Goal: Information Seeking & Learning: Learn about a topic

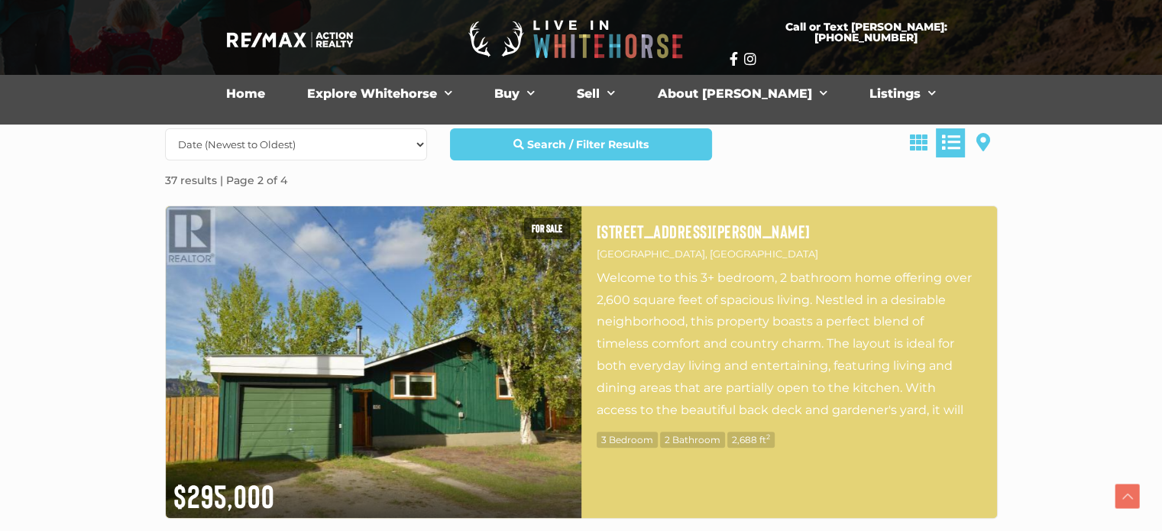
scroll to position [306, 0]
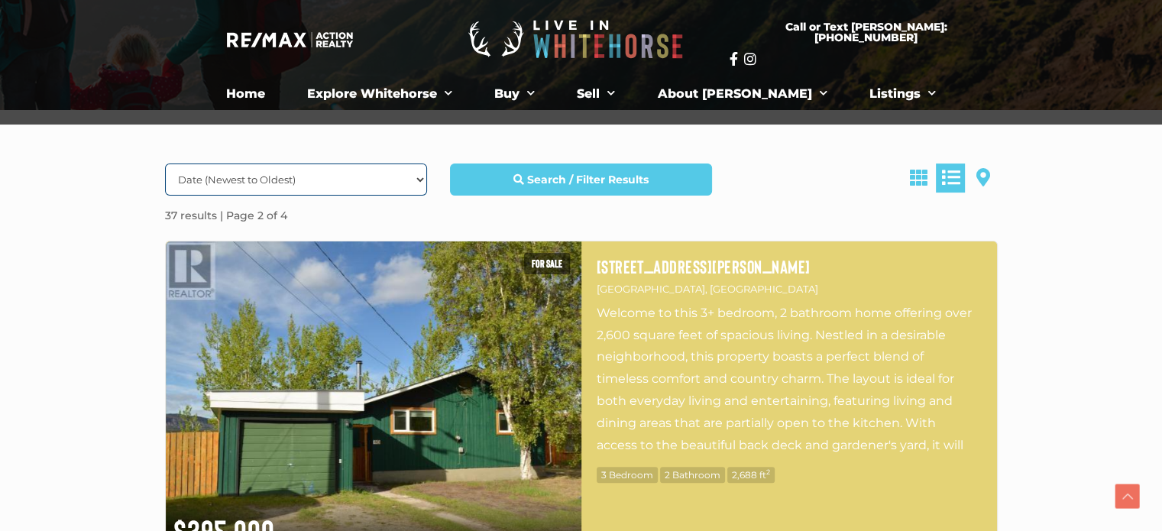
click at [320, 185] on select "Date (Newest to Oldest) Date (Oldest to Newest) Price (Highest to Lowest) Price…" at bounding box center [296, 180] width 262 height 32
select select "Price ASC, Lease ASC, property_id ASC"
click at [165, 164] on select "Date (Newest to Oldest) Date (Oldest to Newest) Price (Highest to Lowest) Price…" at bounding box center [296, 180] width 262 height 32
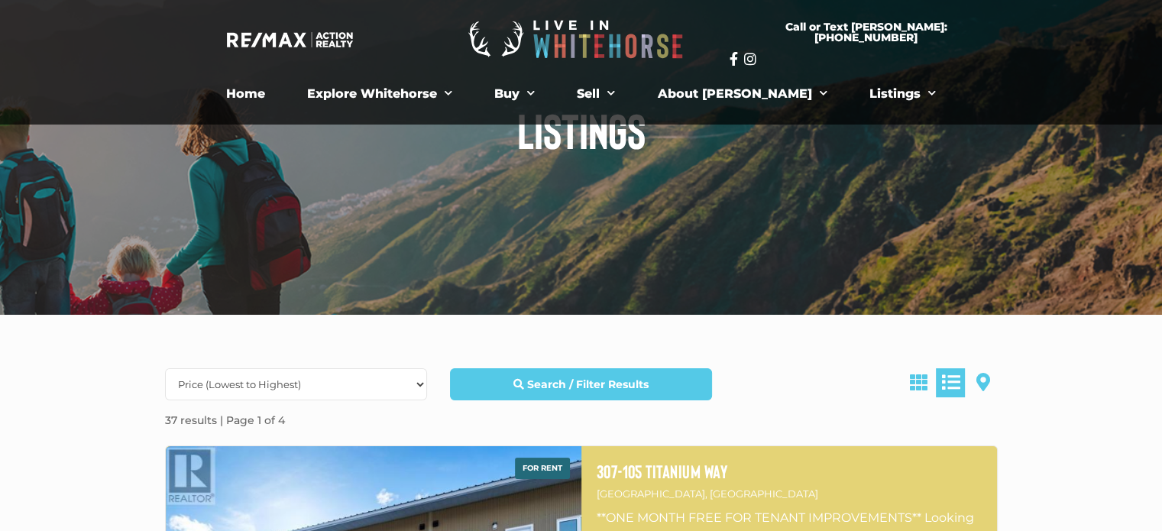
scroll to position [107, 0]
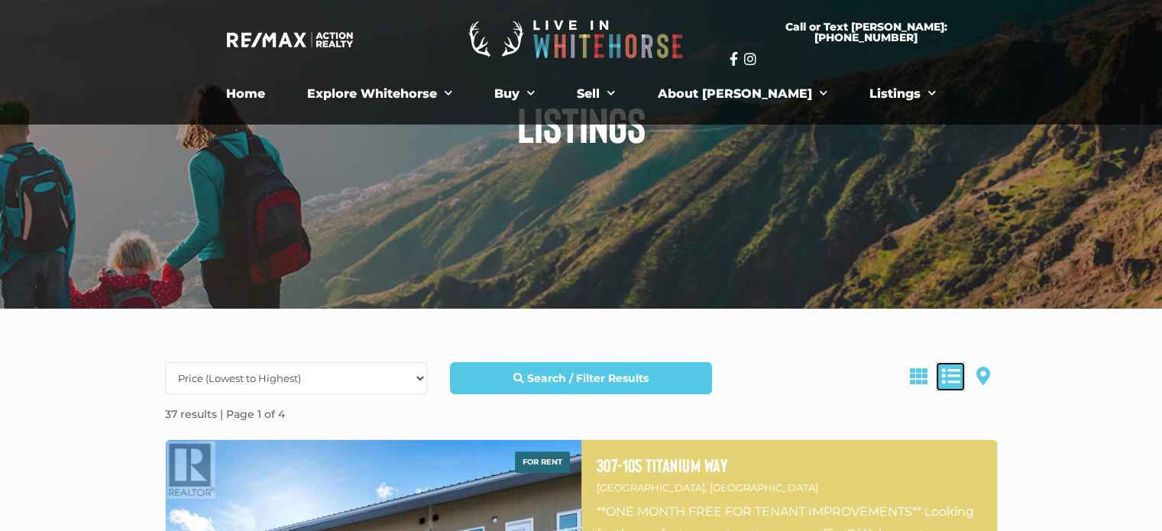
click at [955, 374] on span at bounding box center [951, 376] width 18 height 18
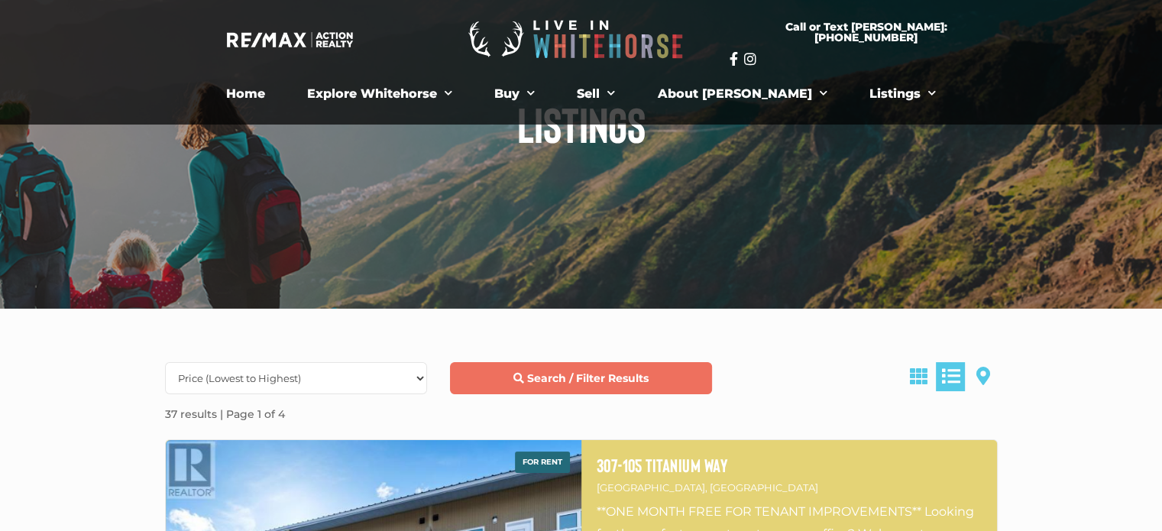
click at [651, 378] on link "Search / Filter Results" at bounding box center [581, 378] width 262 height 32
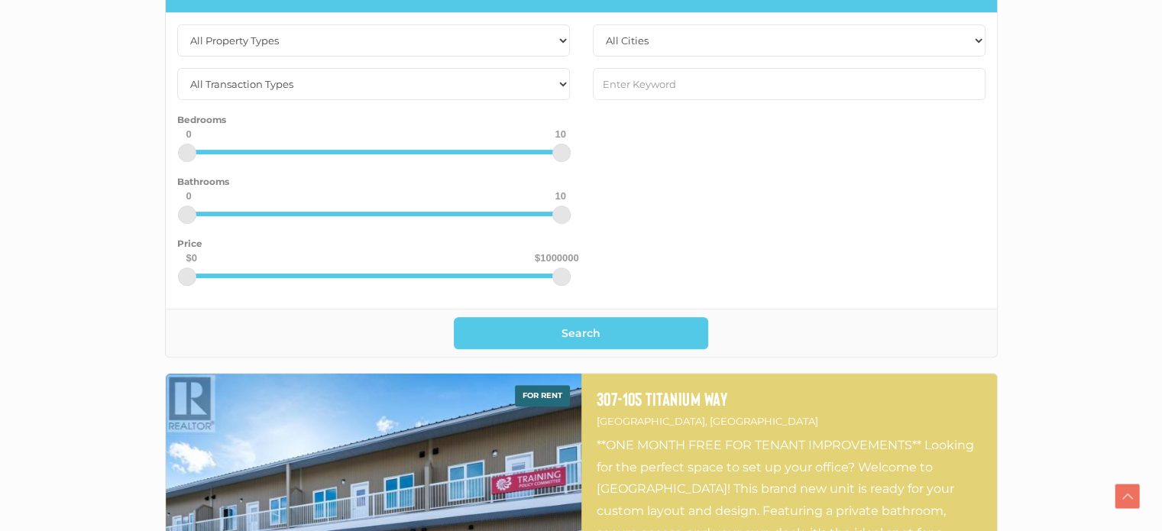
scroll to position [336, 0]
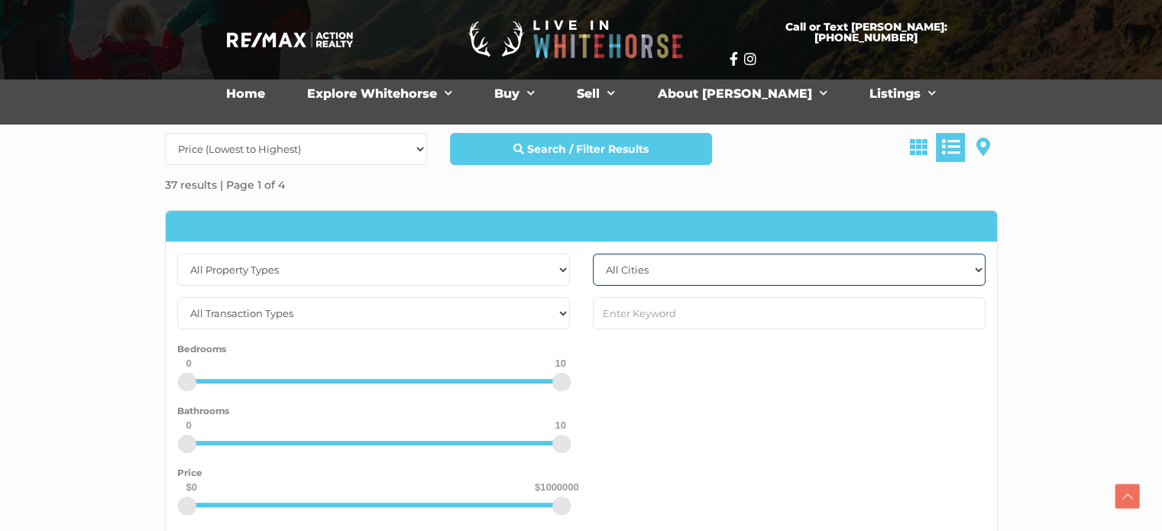
click at [737, 268] on select "All Cities [GEOGRAPHIC_DATA] [PERSON_NAME][GEOGRAPHIC_DATA] [GEOGRAPHIC_DATA] […" at bounding box center [789, 270] width 393 height 32
select select "whitehorse"
click at [593, 254] on select "All Cities [GEOGRAPHIC_DATA] [PERSON_NAME][GEOGRAPHIC_DATA] [GEOGRAPHIC_DATA] […" at bounding box center [789, 270] width 393 height 32
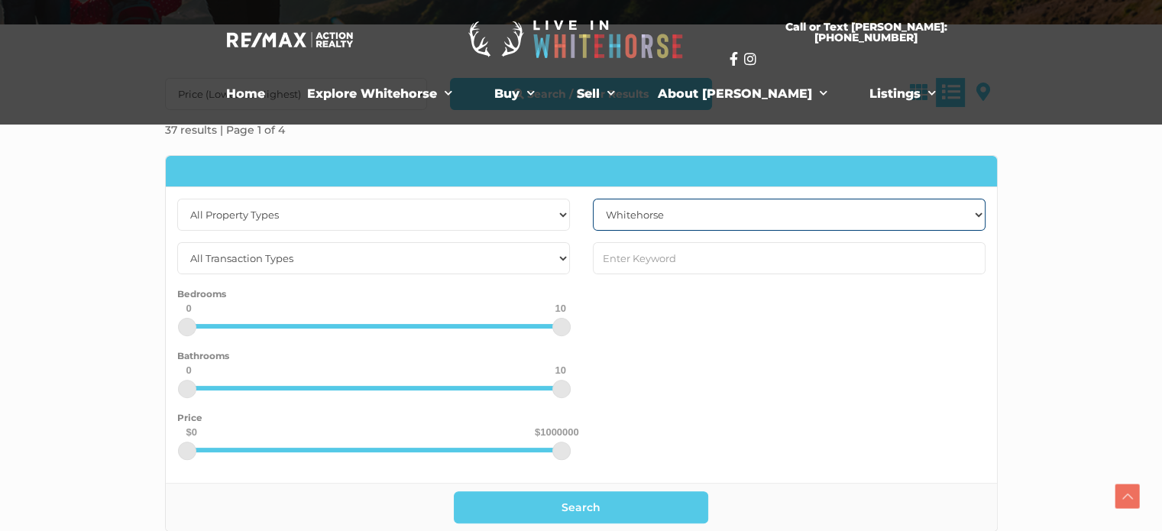
scroll to position [642, 0]
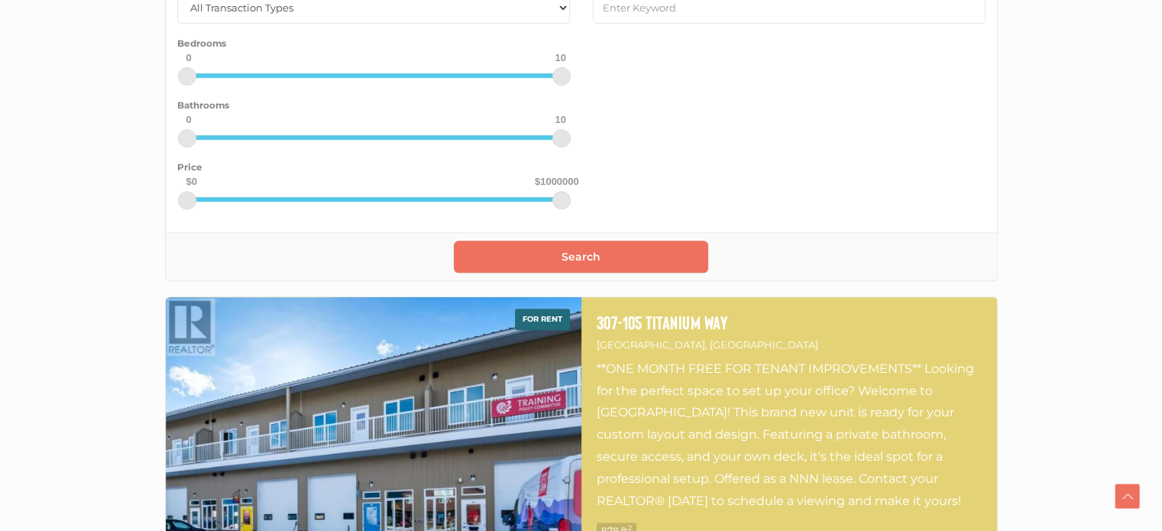
click at [599, 259] on button "Search" at bounding box center [581, 257] width 254 height 32
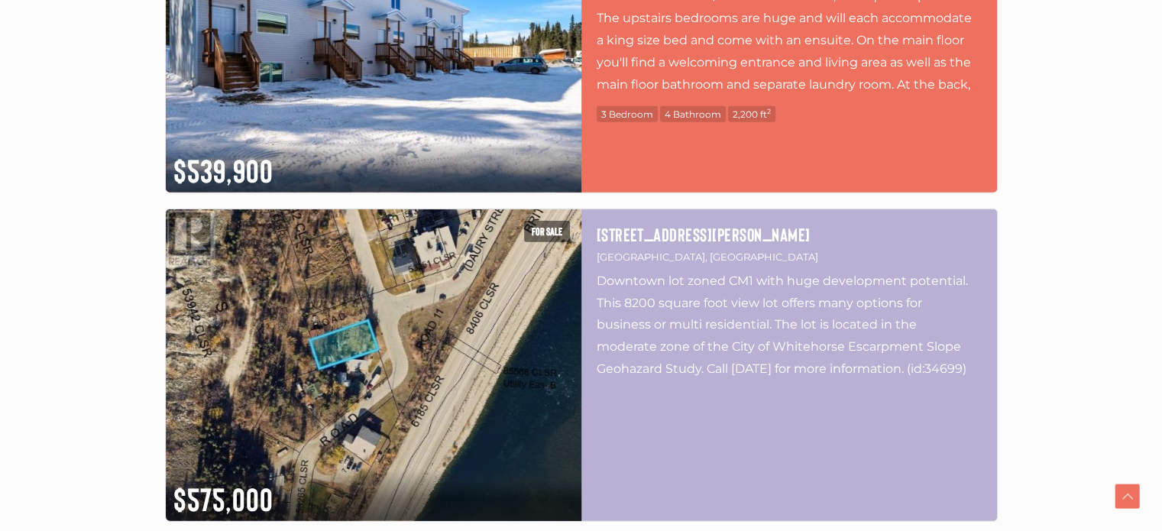
scroll to position [4081, 0]
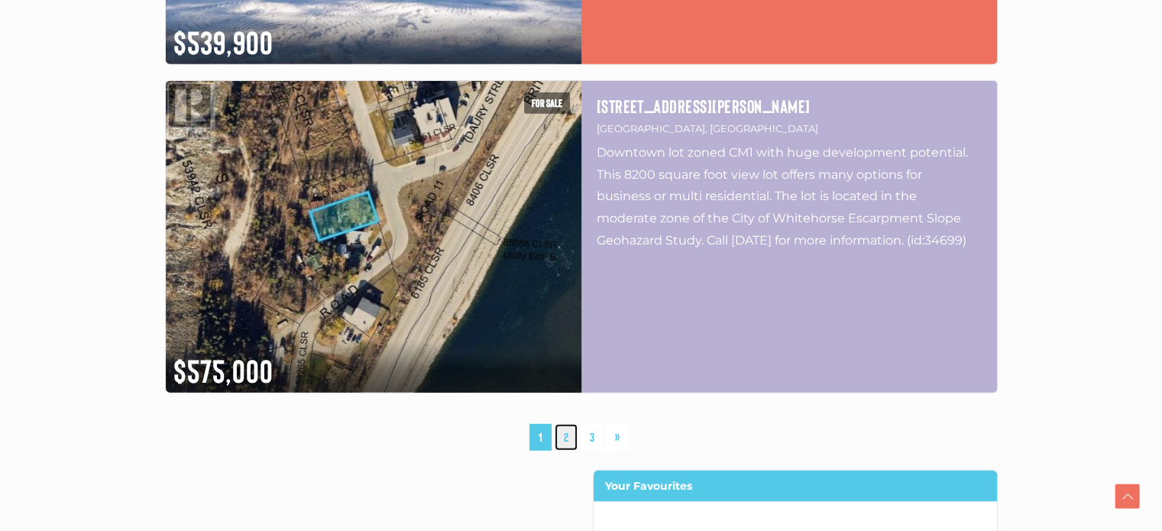
click at [566, 436] on link "2" at bounding box center [566, 437] width 23 height 27
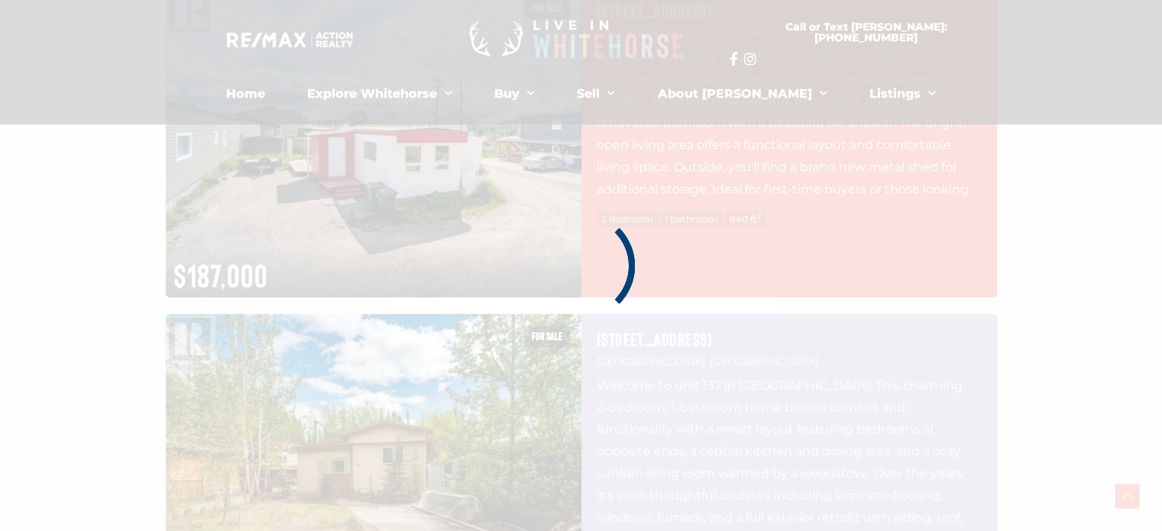
scroll to position [355, 0]
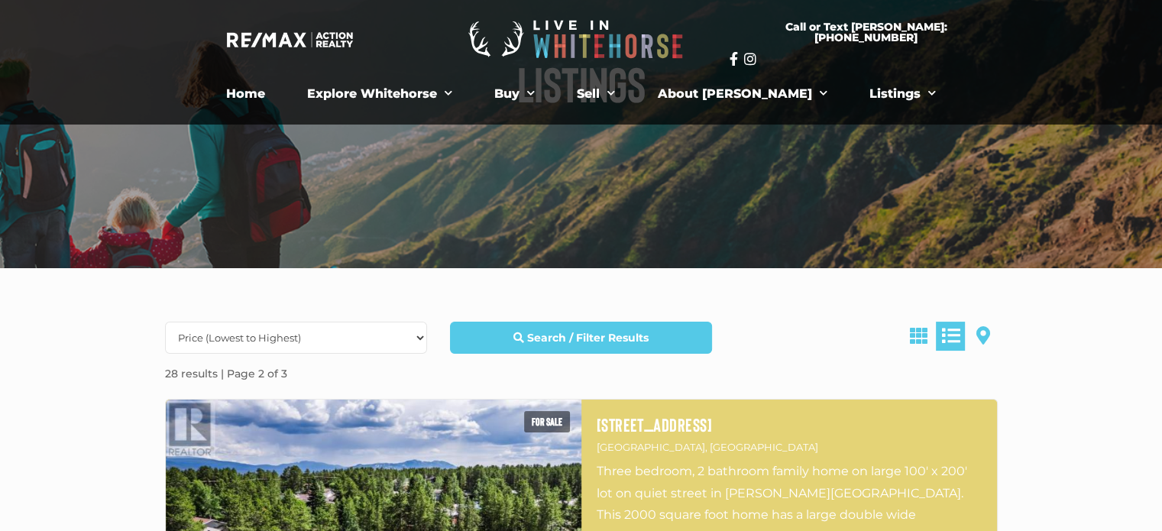
scroll to position [153, 0]
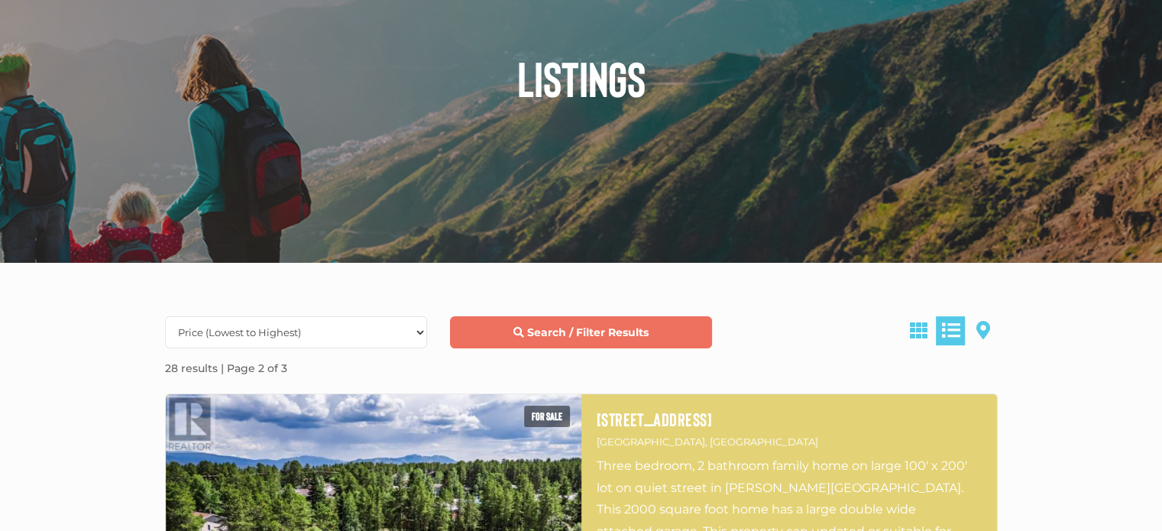
click at [488, 335] on link "Search / Filter Results" at bounding box center [581, 332] width 262 height 32
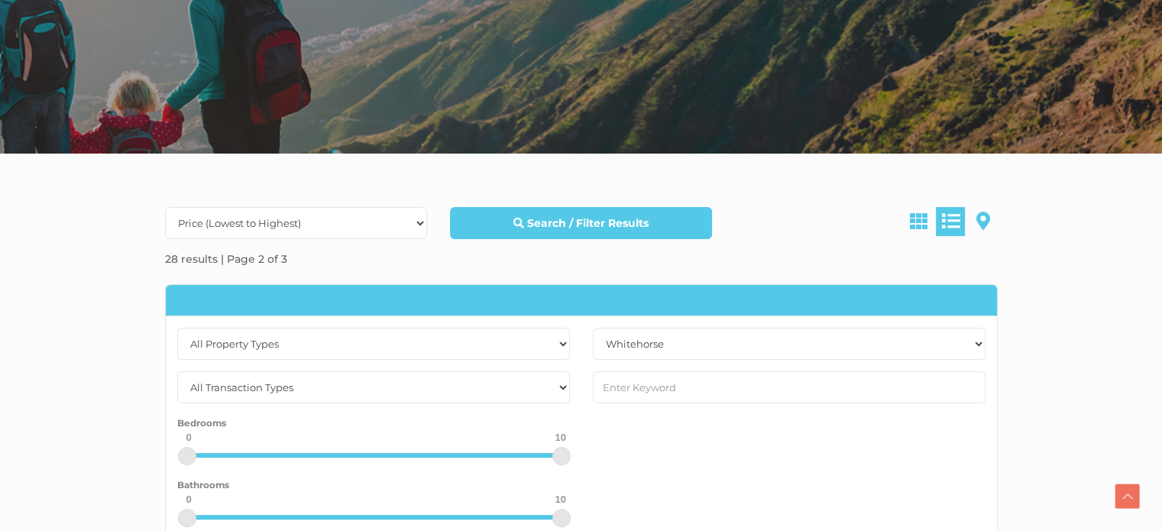
scroll to position [459, 0]
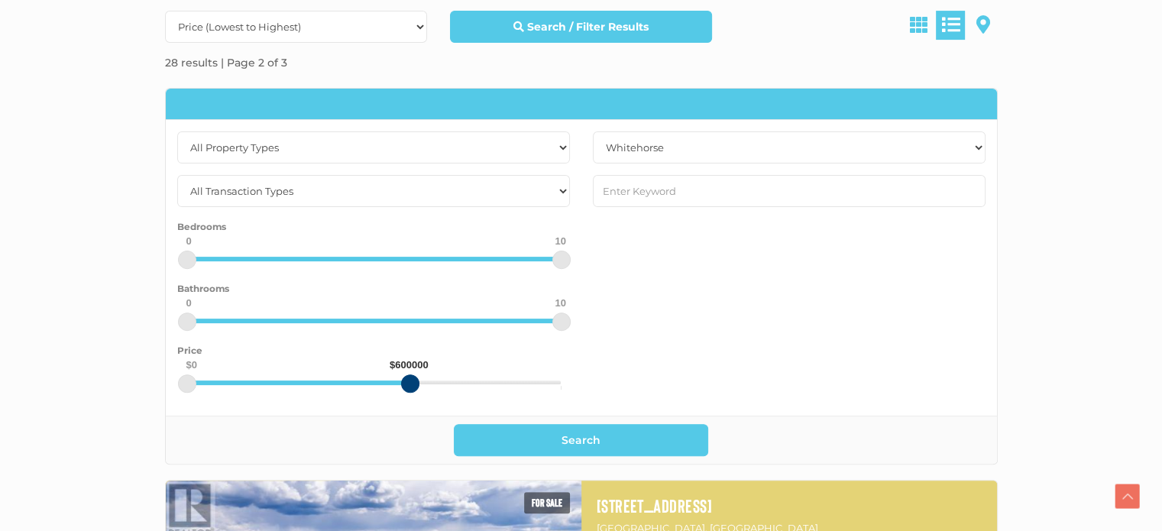
drag, startPoint x: 563, startPoint y: 384, endPoint x: 409, endPoint y: 440, distance: 164.1
click at [409, 440] on div "All Property Types Business Office Other Single Family Vacant Land All Transact…" at bounding box center [581, 276] width 833 height 377
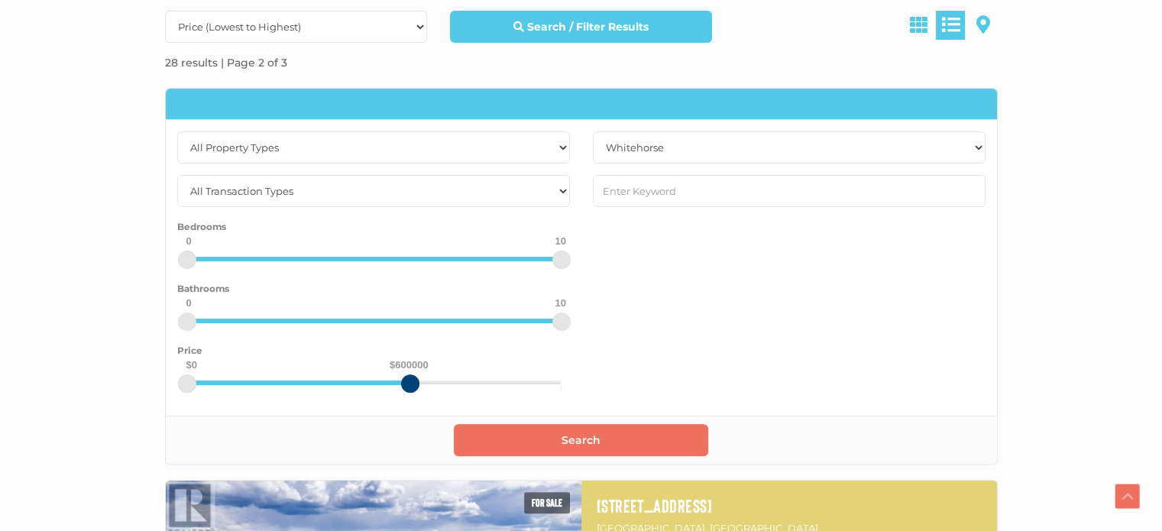
click at [524, 445] on button "Search" at bounding box center [581, 440] width 254 height 32
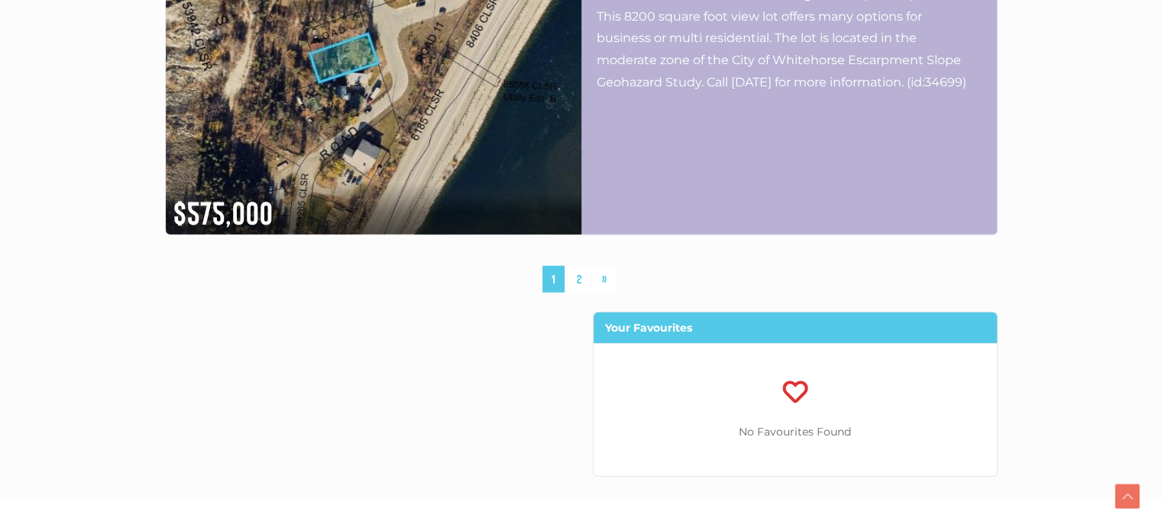
scroll to position [4246, 0]
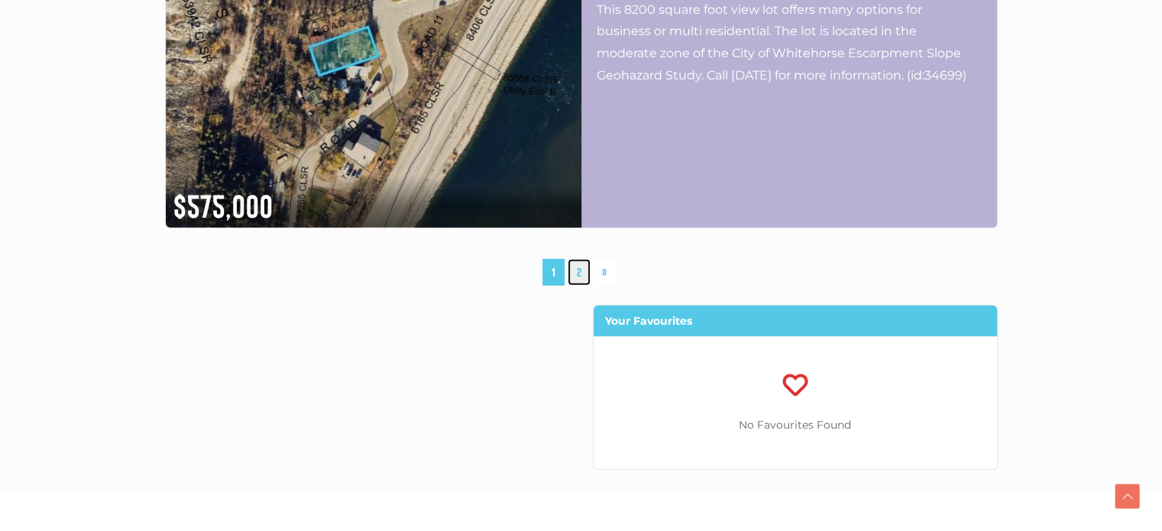
click at [584, 277] on link "2" at bounding box center [579, 272] width 23 height 27
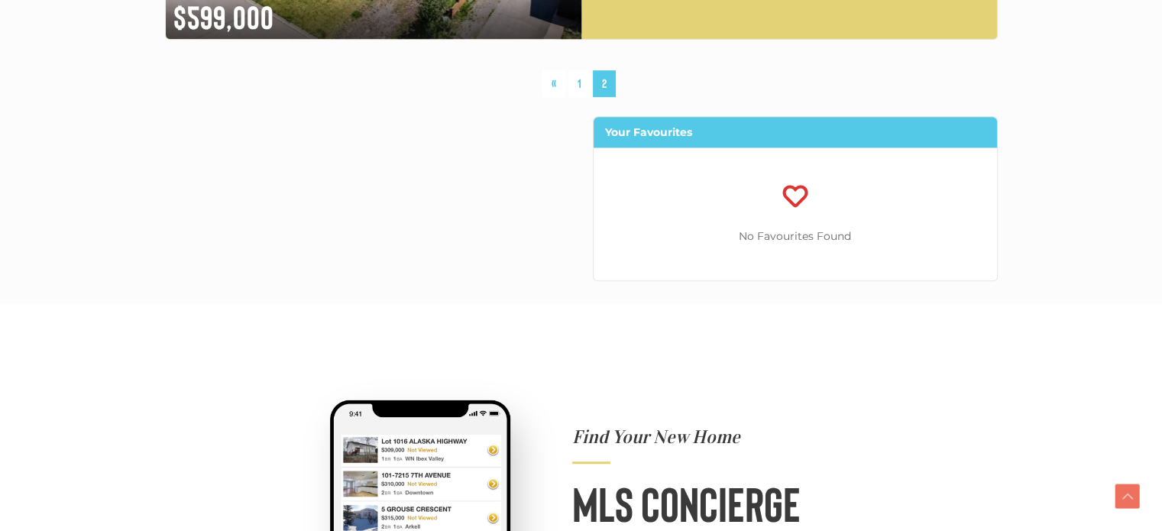
scroll to position [822, 0]
